Goal: Information Seeking & Learning: Learn about a topic

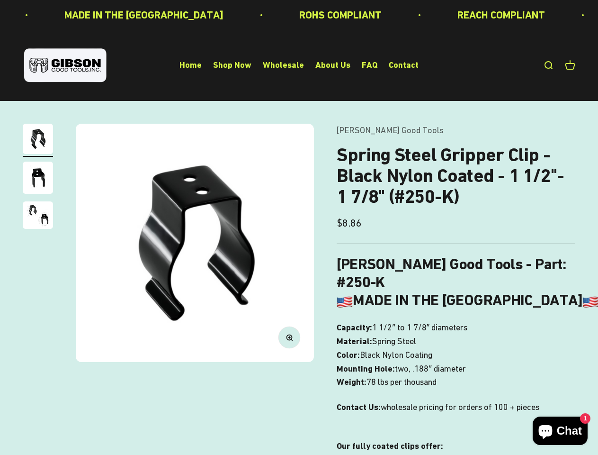
click at [299, 227] on img at bounding box center [195, 243] width 238 height 238
click at [195, 242] on img at bounding box center [195, 243] width 238 height 238
click at [289, 337] on icon "button" at bounding box center [289, 337] width 2 height 2
click at [38, 140] on img "Go to item 1" at bounding box center [38, 139] width 30 height 30
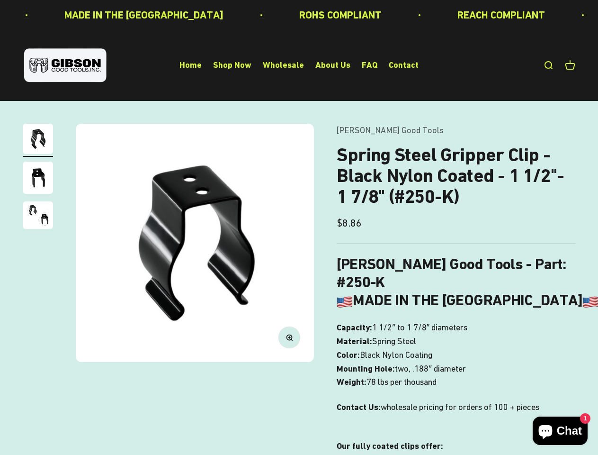
click at [38, 179] on img "Go to item 2" at bounding box center [38, 177] width 30 height 32
click at [38, 216] on img "Go to item 3" at bounding box center [38, 214] width 30 height 27
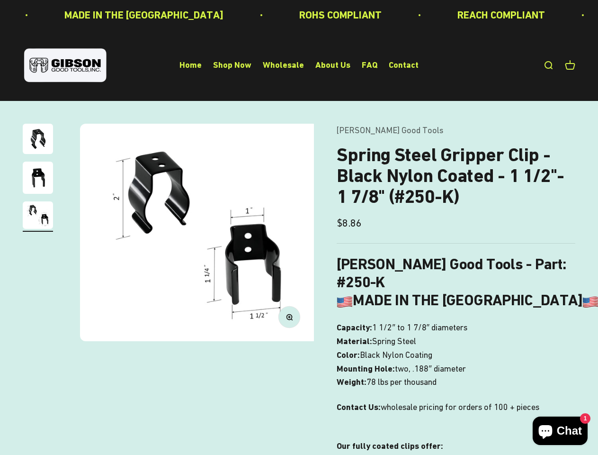
scroll to position [0, 488]
